Goal: Find specific page/section: Find specific page/section

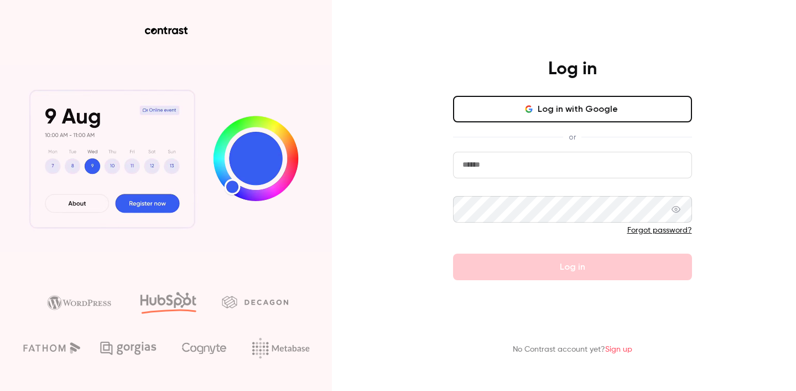
click at [569, 108] on button "Log in with Google" at bounding box center [572, 109] width 239 height 27
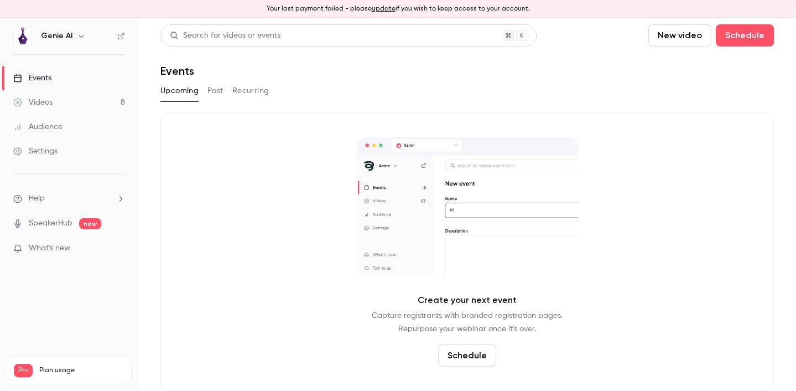
scroll to position [7, 0]
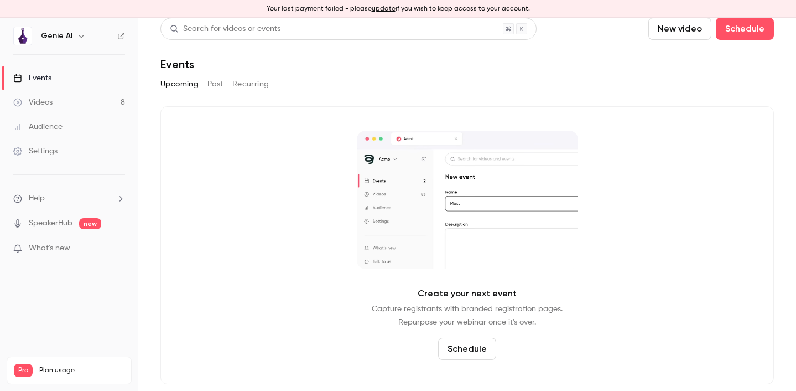
click at [217, 82] on button "Past" at bounding box center [216, 84] width 16 height 18
